Goal: Task Accomplishment & Management: Complete application form

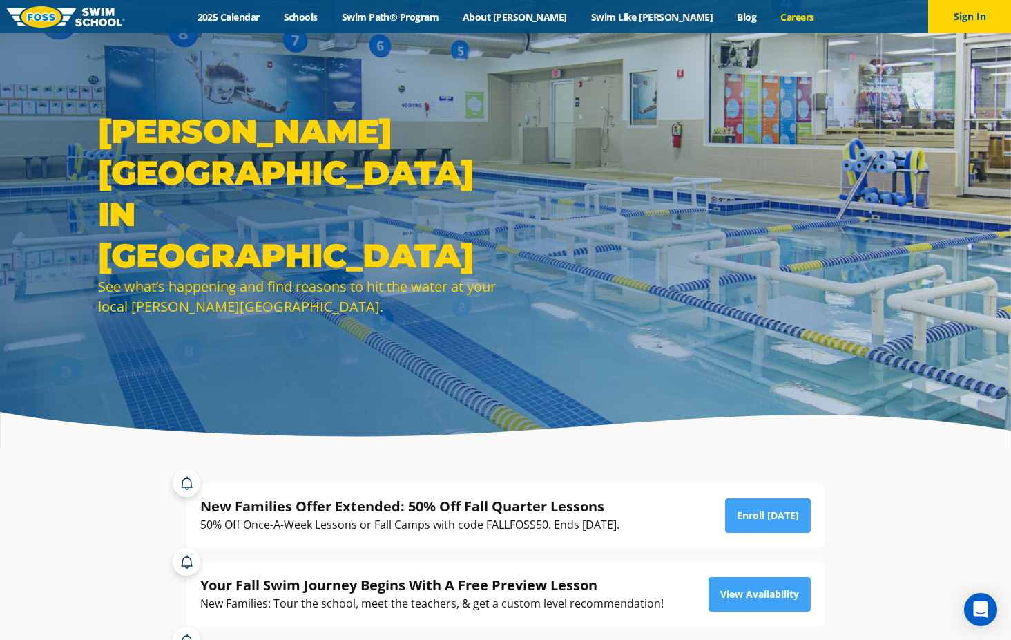
click at [769, 17] on link "Careers" at bounding box center [797, 16] width 57 height 13
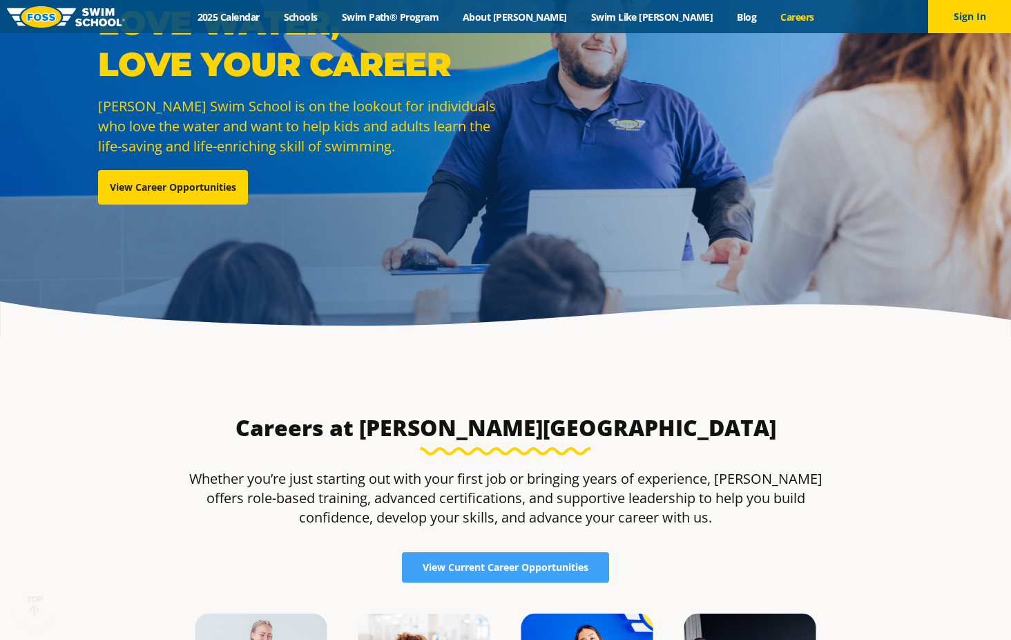
scroll to position [207, 0]
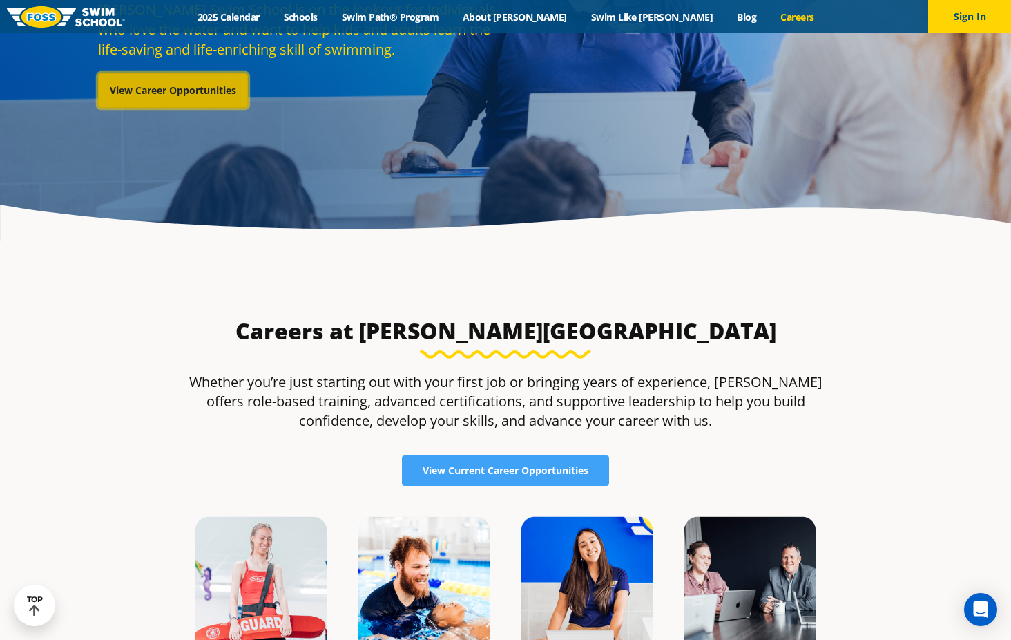
click at [191, 87] on link "View Career Opportunities" at bounding box center [173, 90] width 150 height 35
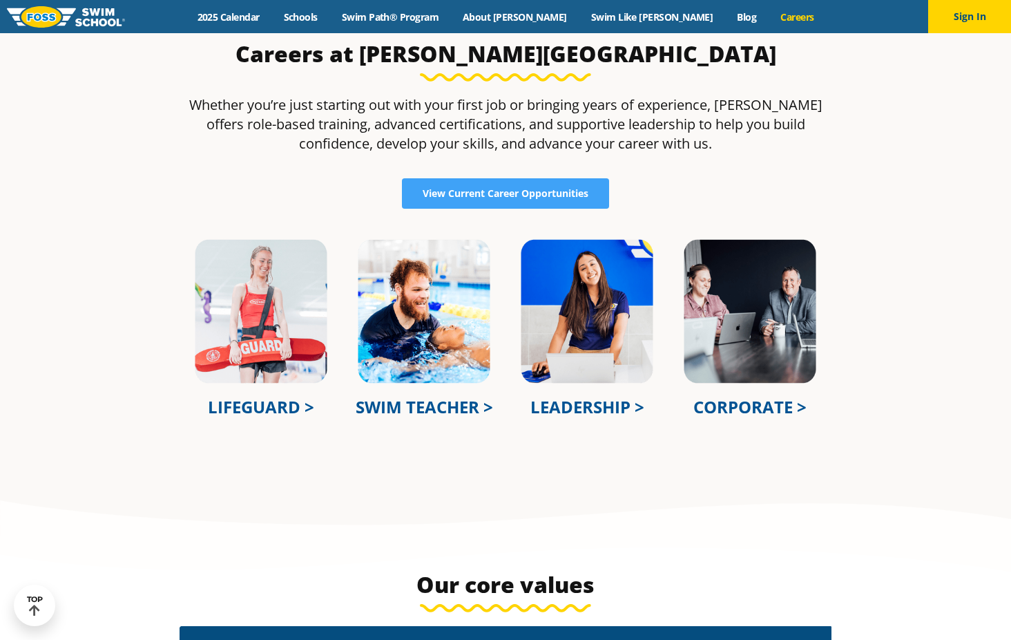
scroll to position [483, 0]
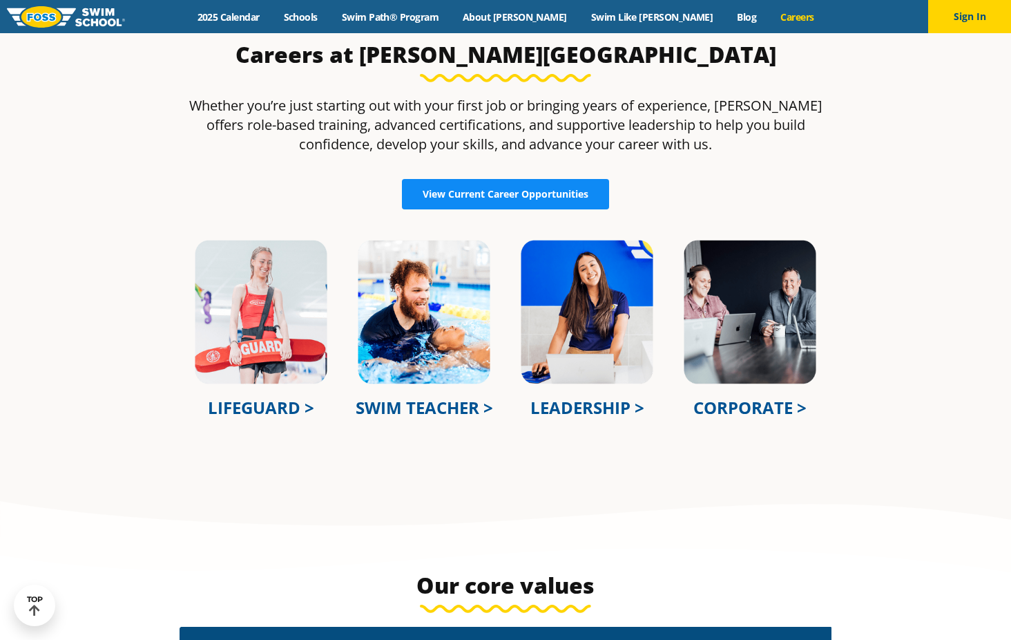
click at [513, 198] on span "View Current Career Opportunities" at bounding box center [506, 194] width 166 height 10
